Goal: Entertainment & Leisure: Consume media (video, audio)

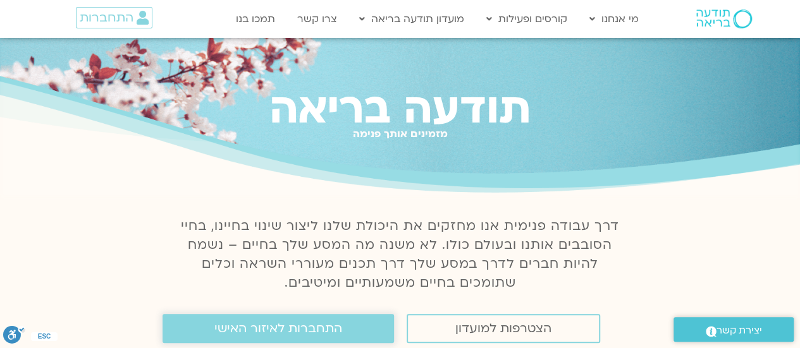
click at [305, 327] on span "התחברות לאיזור האישי" at bounding box center [278, 329] width 128 height 14
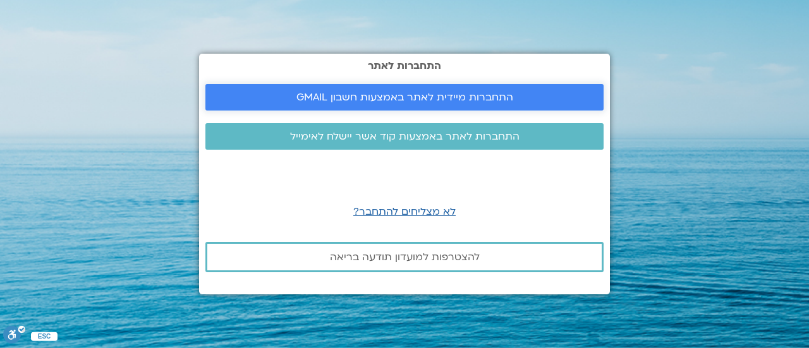
click at [415, 98] on span "התחברות מיידית לאתר באמצעות חשבון GMAIL" at bounding box center [405, 97] width 217 height 11
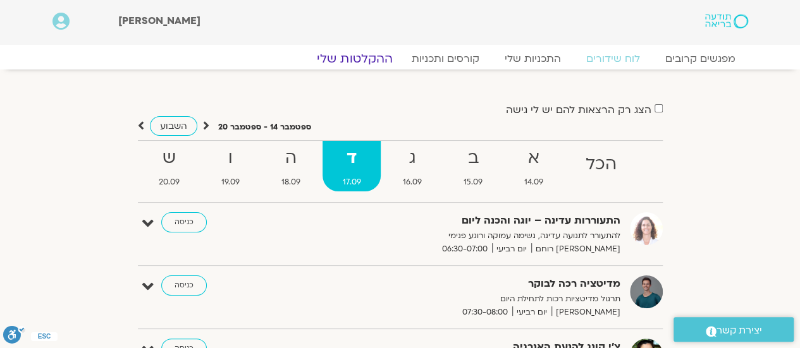
click at [367, 52] on link "ההקלטות שלי" at bounding box center [355, 58] width 106 height 15
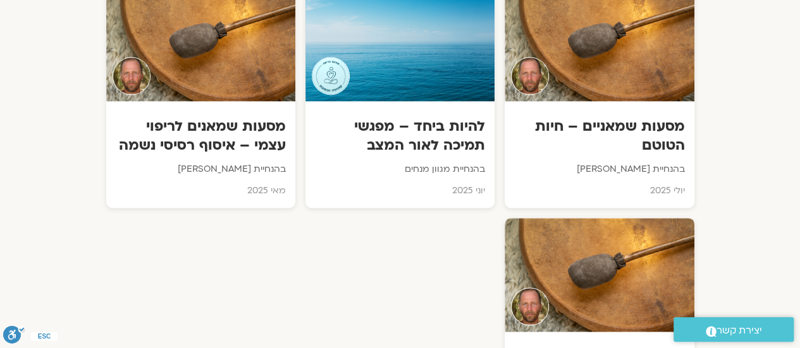
scroll to position [848, 0]
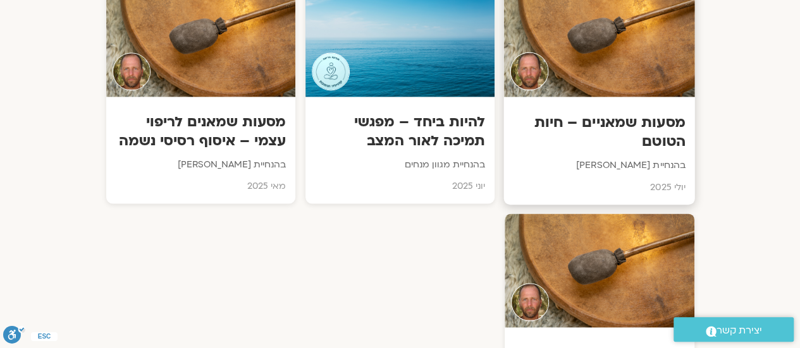
click at [612, 119] on h3 "מסעות שמאניים – חיות הטוטם" at bounding box center [599, 132] width 172 height 39
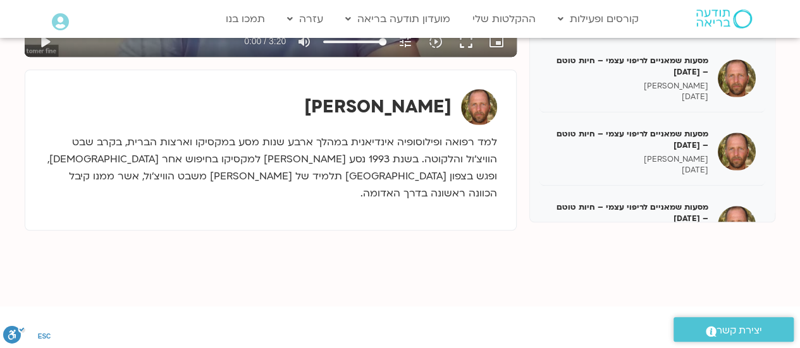
scroll to position [210, 0]
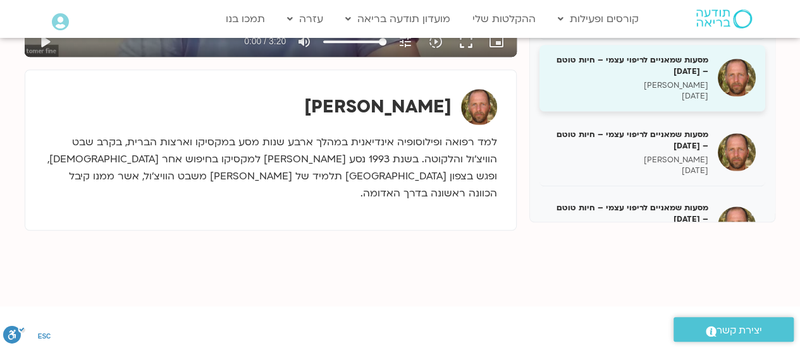
click at [617, 68] on h5 "מסעות שמאניים לריפוי עצמי – חיות טוטם – [DATE]" at bounding box center [628, 65] width 159 height 23
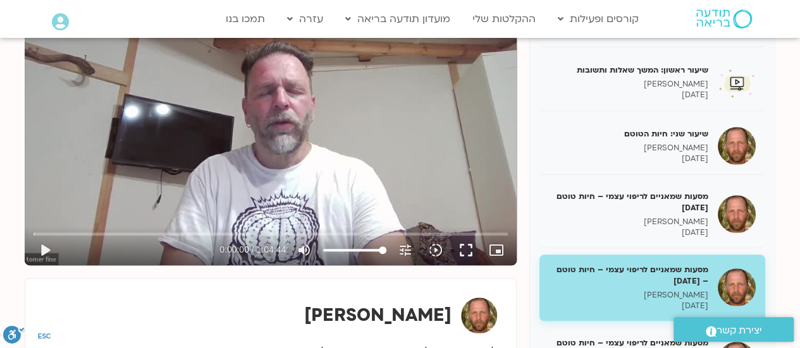
scroll to position [205, 0]
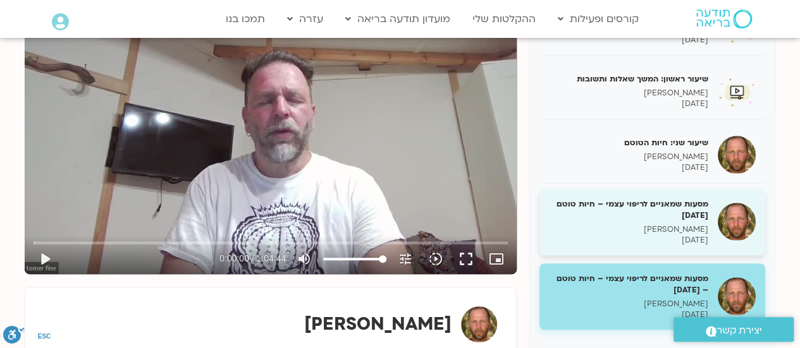
click at [624, 202] on h5 "מסעות שמאניים לריפוי עצמי – חיות טוטם 14/7/25" at bounding box center [628, 210] width 159 height 23
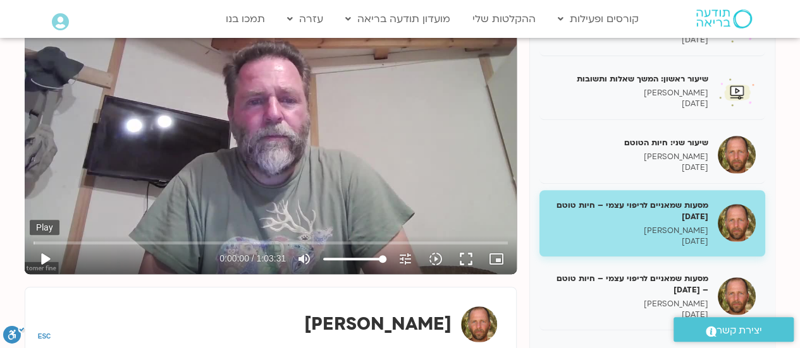
click at [46, 264] on button "play_arrow" at bounding box center [45, 259] width 30 height 30
click at [45, 240] on input "Seek" at bounding box center [271, 243] width 474 height 8
click at [51, 243] on input "Seek" at bounding box center [271, 243] width 474 height 8
click at [61, 243] on input "Seek" at bounding box center [271, 243] width 474 height 8
click at [42, 242] on input "Seek" at bounding box center [271, 243] width 474 height 8
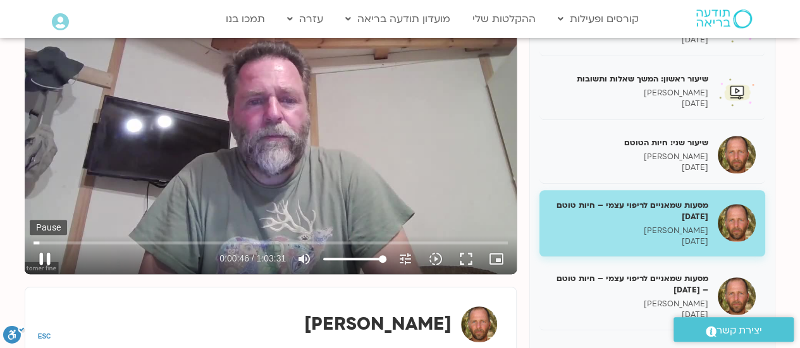
click at [43, 259] on button "pause" at bounding box center [45, 259] width 30 height 30
type input "46.775176"
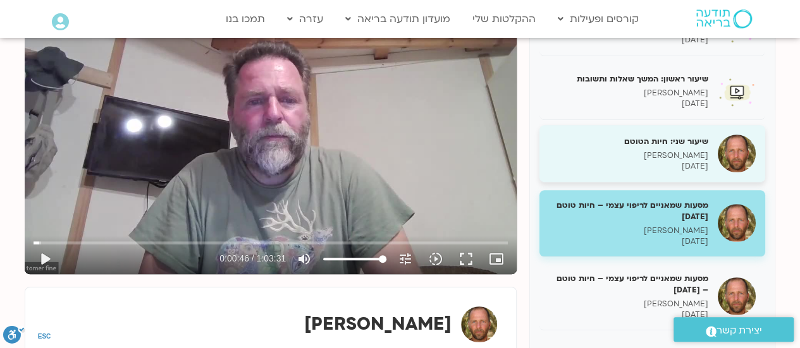
click at [657, 152] on p "תומר פיין" at bounding box center [628, 155] width 159 height 11
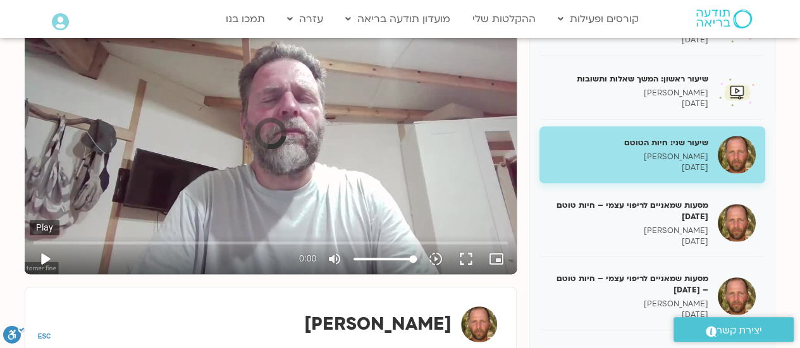
click at [46, 257] on button "play_arrow" at bounding box center [45, 259] width 30 height 30
click at [49, 244] on input "Seek" at bounding box center [271, 243] width 474 height 8
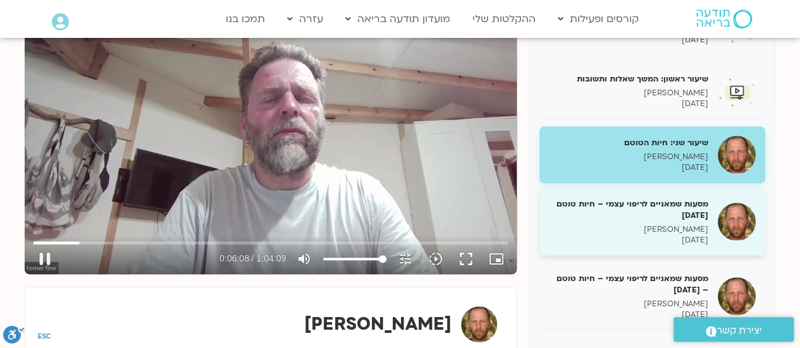
type input "368.63274"
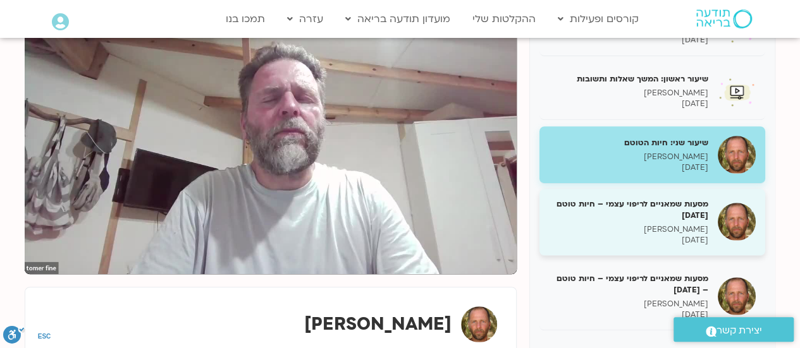
click at [657, 215] on h5 "מסעות שמאניים לריפוי עצמי – חיות טוטם 14/7/25" at bounding box center [628, 210] width 159 height 23
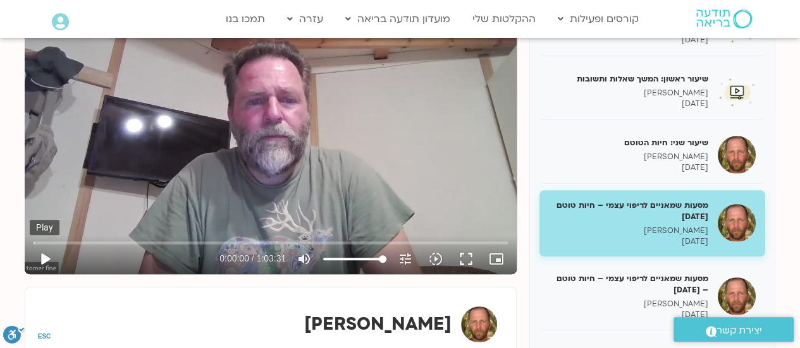
click at [44, 255] on button "play_arrow" at bounding box center [45, 259] width 30 height 30
type input "2.18109"
click at [498, 257] on icon "picture_in_picture_alt" at bounding box center [496, 259] width 15 height 15
click at [470, 264] on button "fullscreen" at bounding box center [466, 259] width 30 height 30
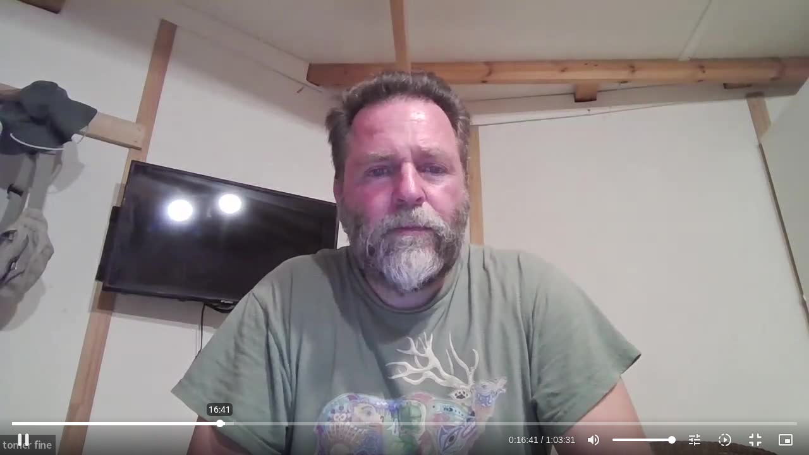
click at [220, 348] on input "Seek" at bounding box center [404, 424] width 785 height 8
click at [30, 348] on button "pause" at bounding box center [23, 440] width 30 height 30
click at [29, 348] on button "play_arrow" at bounding box center [23, 440] width 30 height 30
click at [29, 348] on button "pause" at bounding box center [23, 440] width 30 height 30
click at [29, 348] on button "play_arrow" at bounding box center [23, 440] width 30 height 30
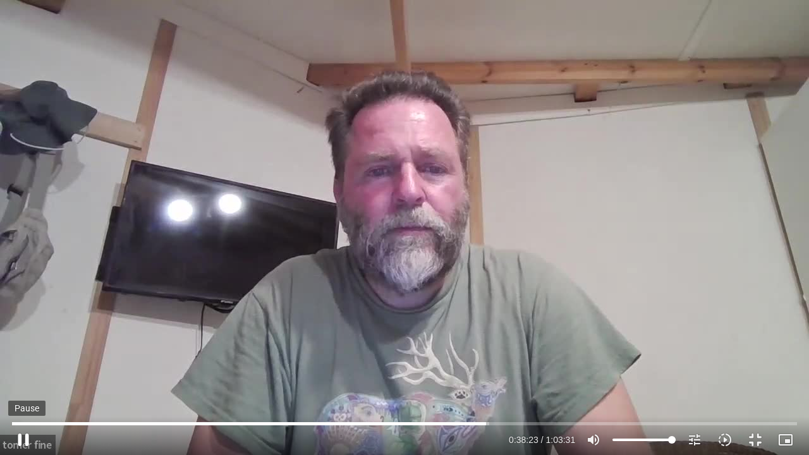
click at [28, 348] on button "pause" at bounding box center [23, 440] width 30 height 30
type input "2303.339005"
click at [757, 348] on button "fullscreen_exit" at bounding box center [755, 440] width 30 height 30
